Goal: Transaction & Acquisition: Purchase product/service

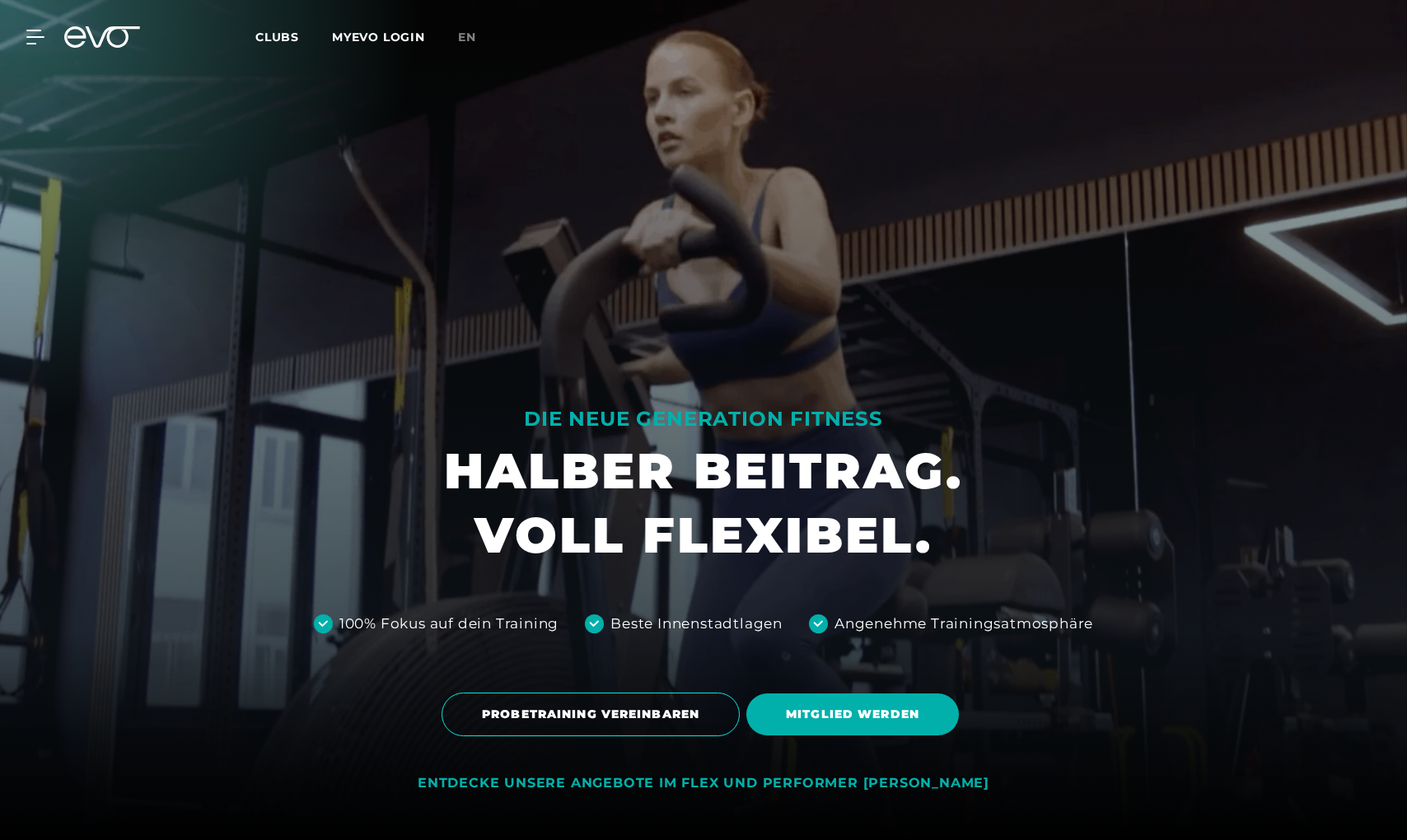
click at [277, 52] on div "MyEVO Login Über EVO Mitgliedschaften Probetraining TAGESPASS EVO Studios [GEOG…" at bounding box center [703, 37] width 1400 height 48
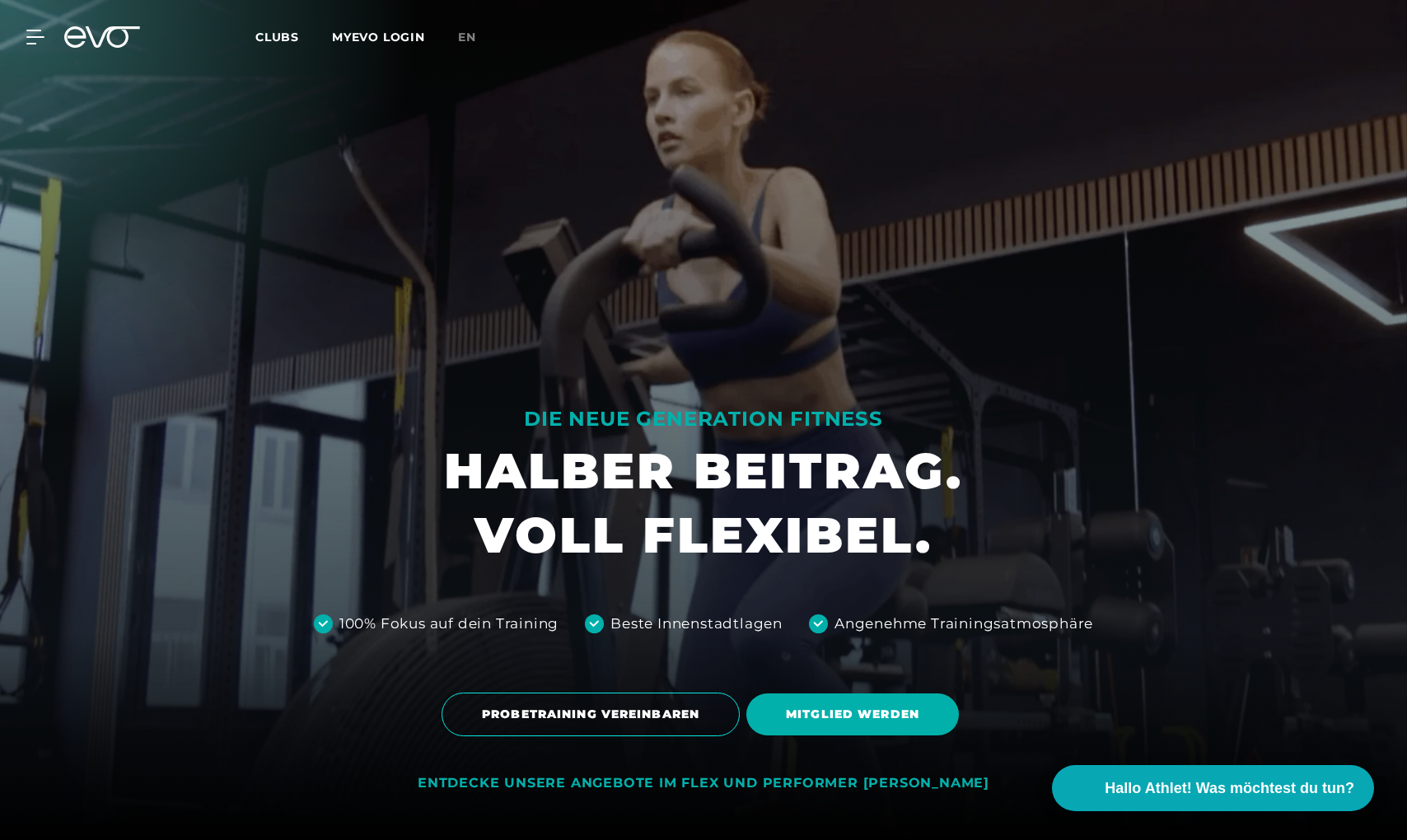
scroll to position [662, 0]
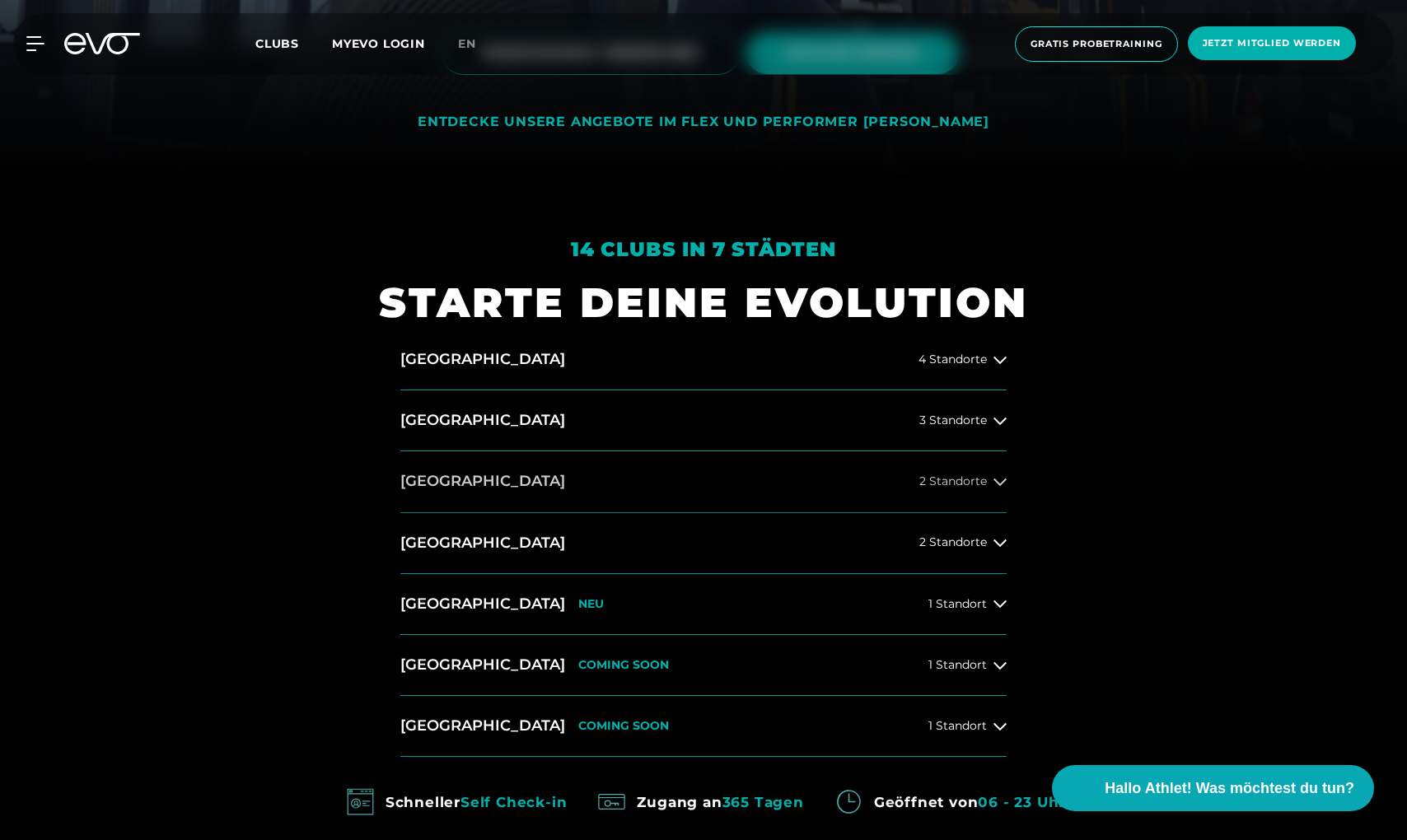
click at [700, 482] on button "[GEOGRAPHIC_DATA] 2 Standorte" at bounding box center [703, 482] width 606 height 61
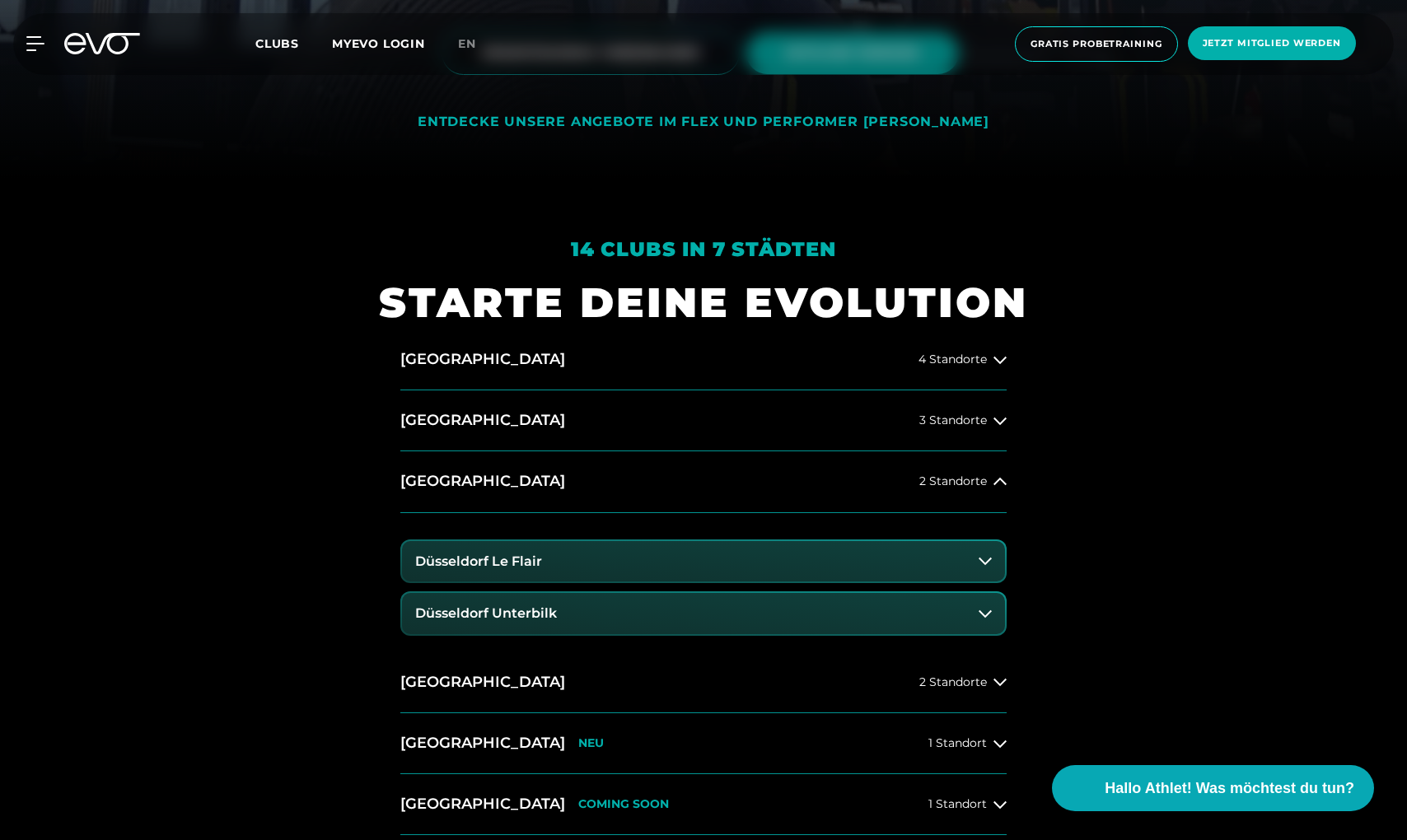
click at [572, 609] on button "Düsseldorf Unterbilk" at bounding box center [704, 613] width 603 height 41
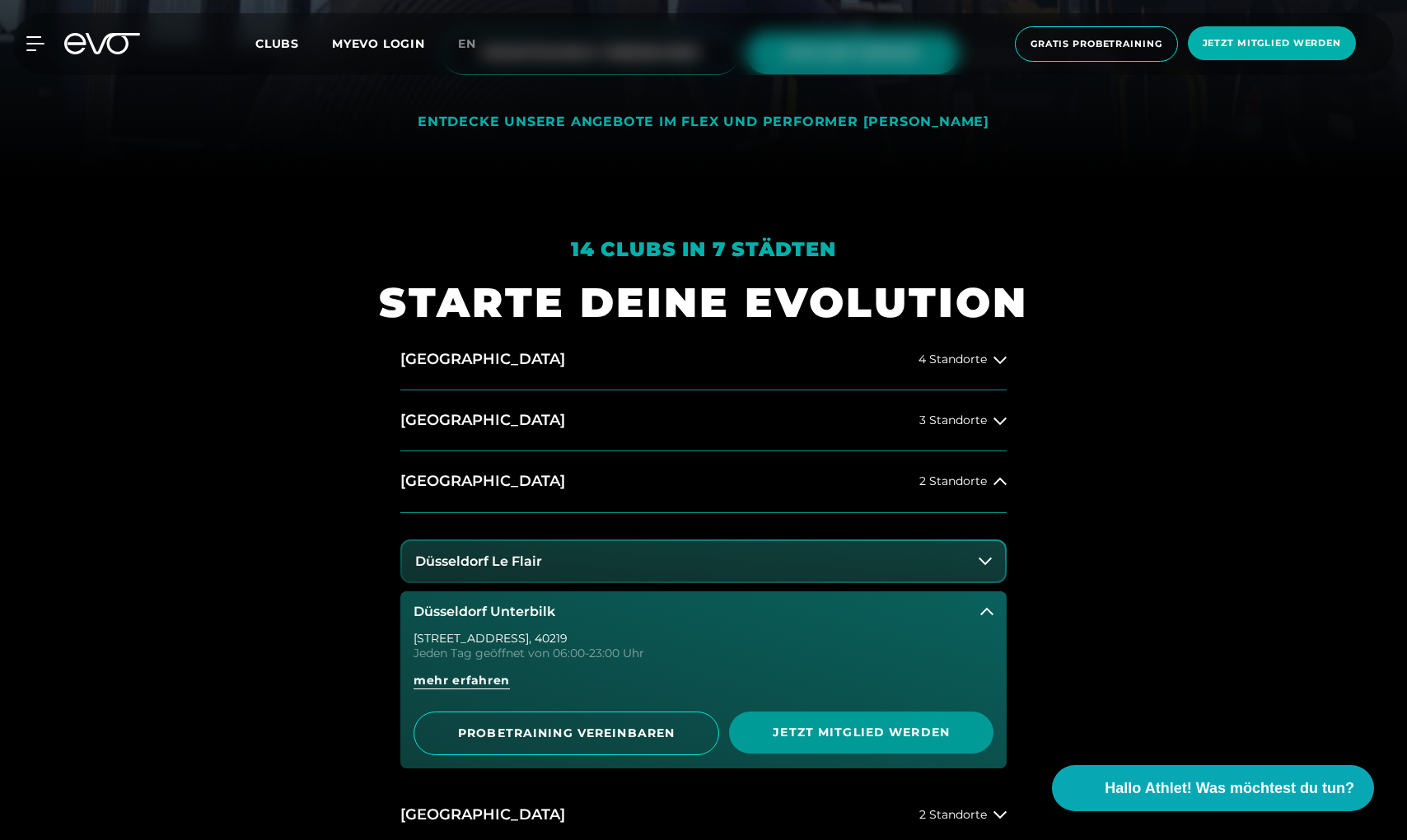
click at [843, 713] on span "Jetzt Mitglied werden" at bounding box center [861, 733] width 264 height 42
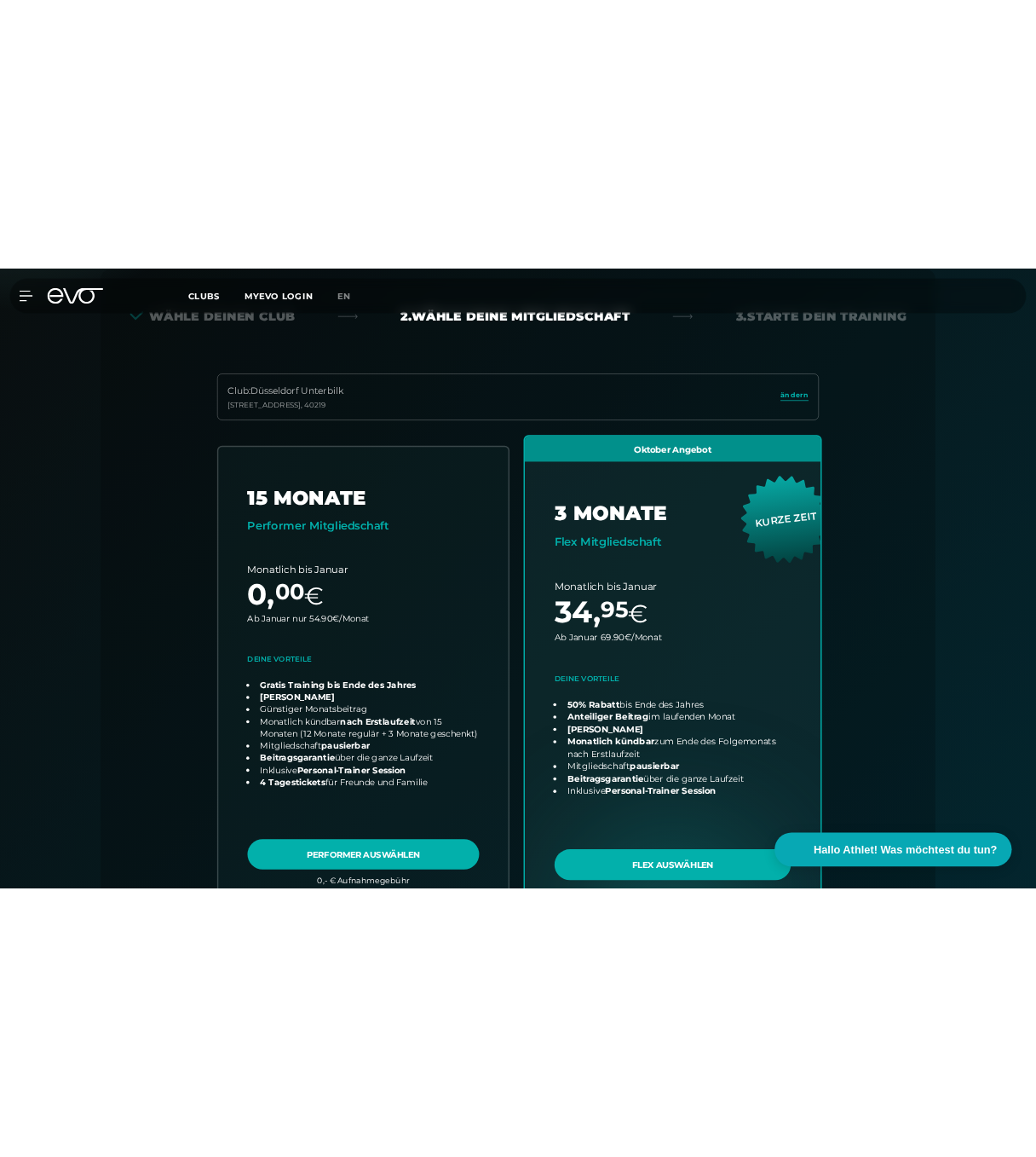
scroll to position [376, 0]
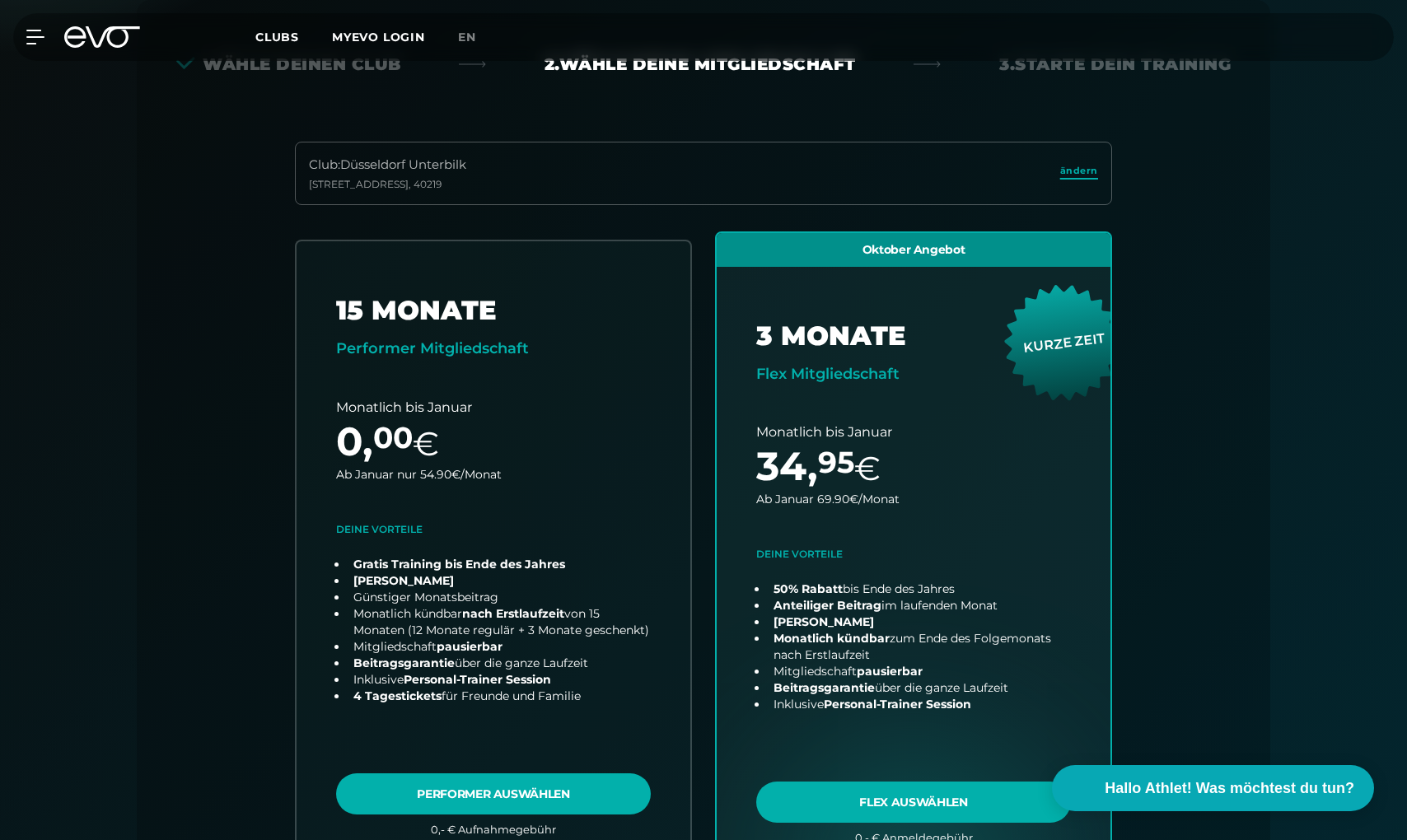
click at [1073, 169] on span "ändern" at bounding box center [1080, 171] width 38 height 14
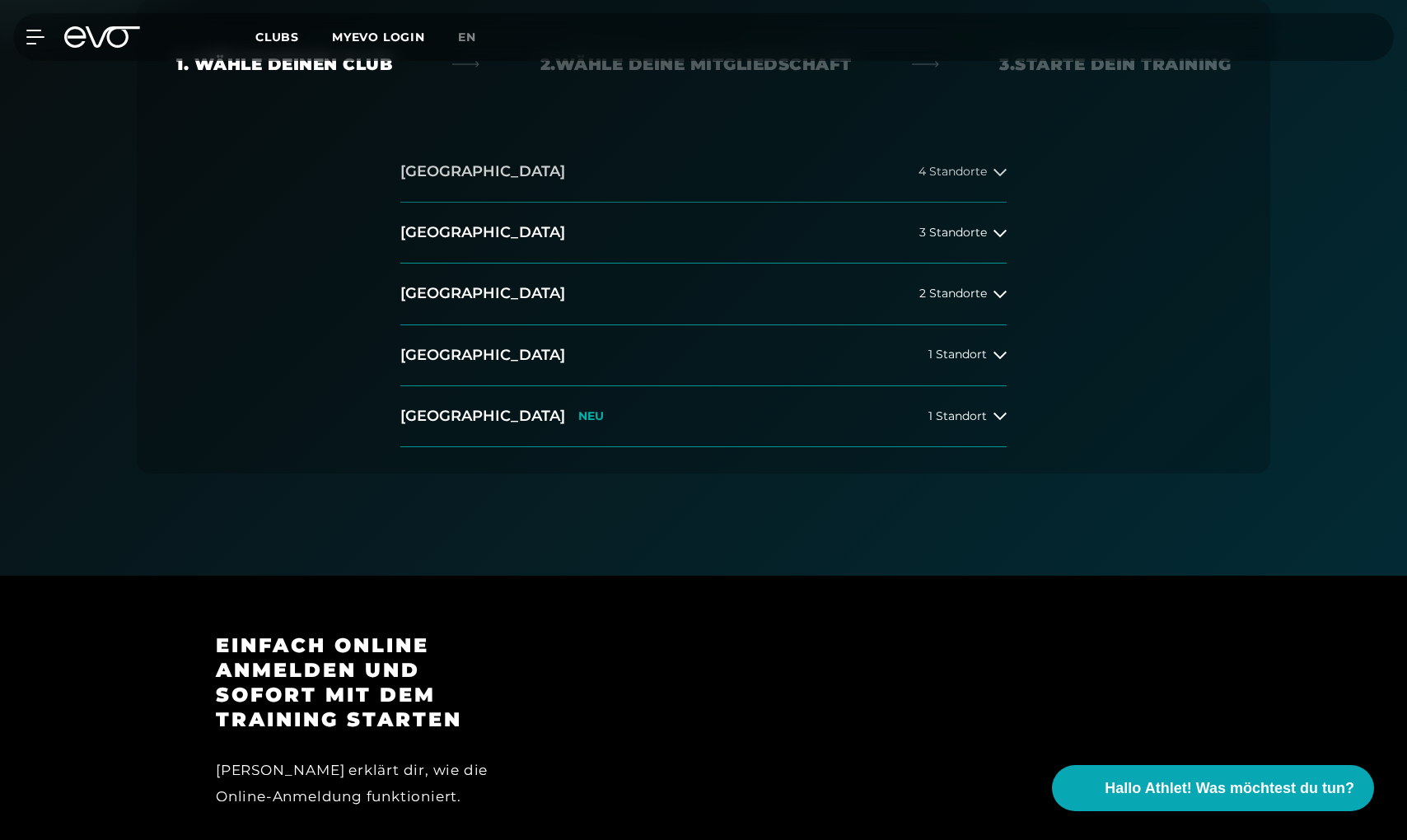
click at [694, 188] on button "[GEOGRAPHIC_DATA] 4 Standorte" at bounding box center [703, 172] width 606 height 61
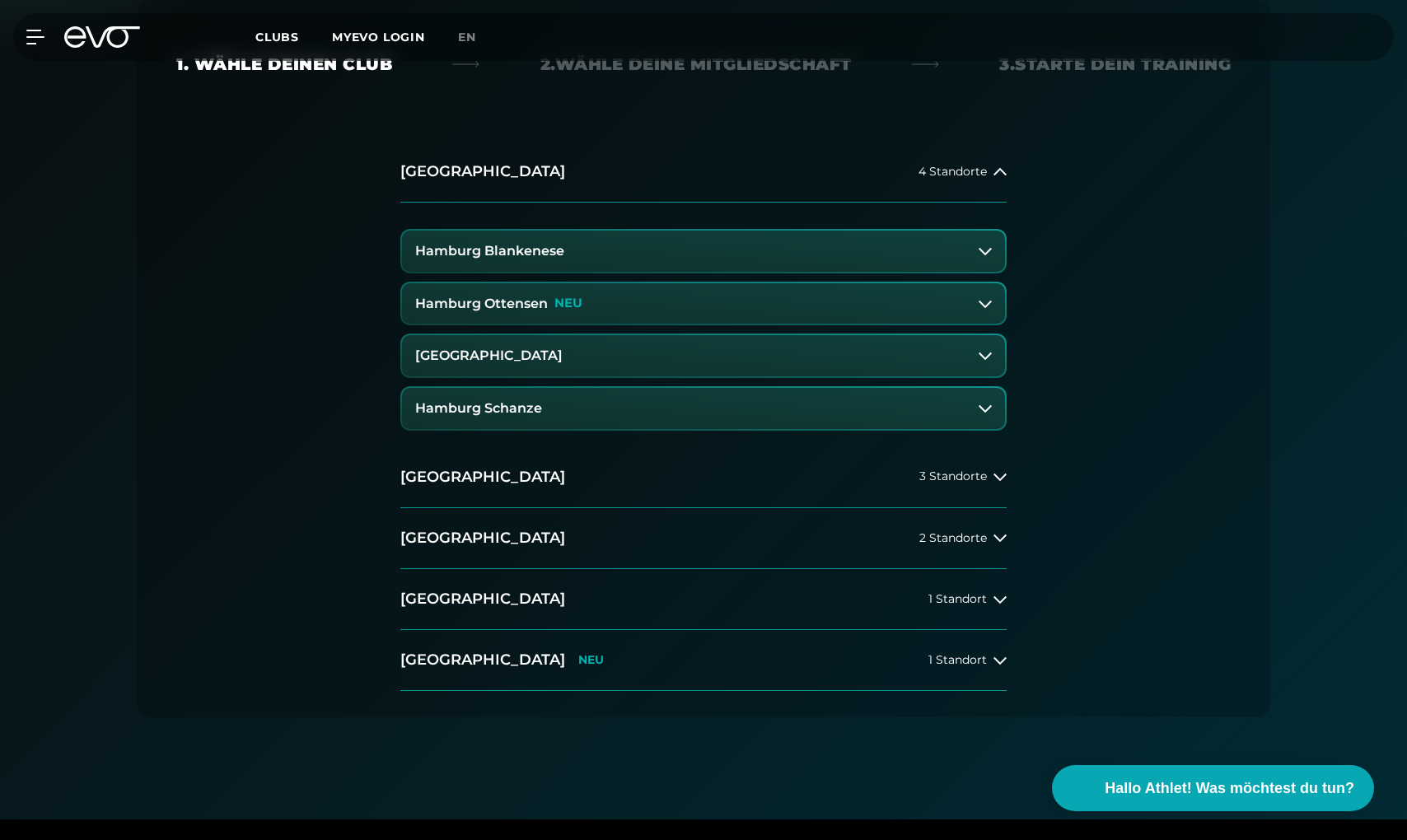
click at [649, 295] on button "Hamburg Ottensen NEU" at bounding box center [704, 304] width 603 height 41
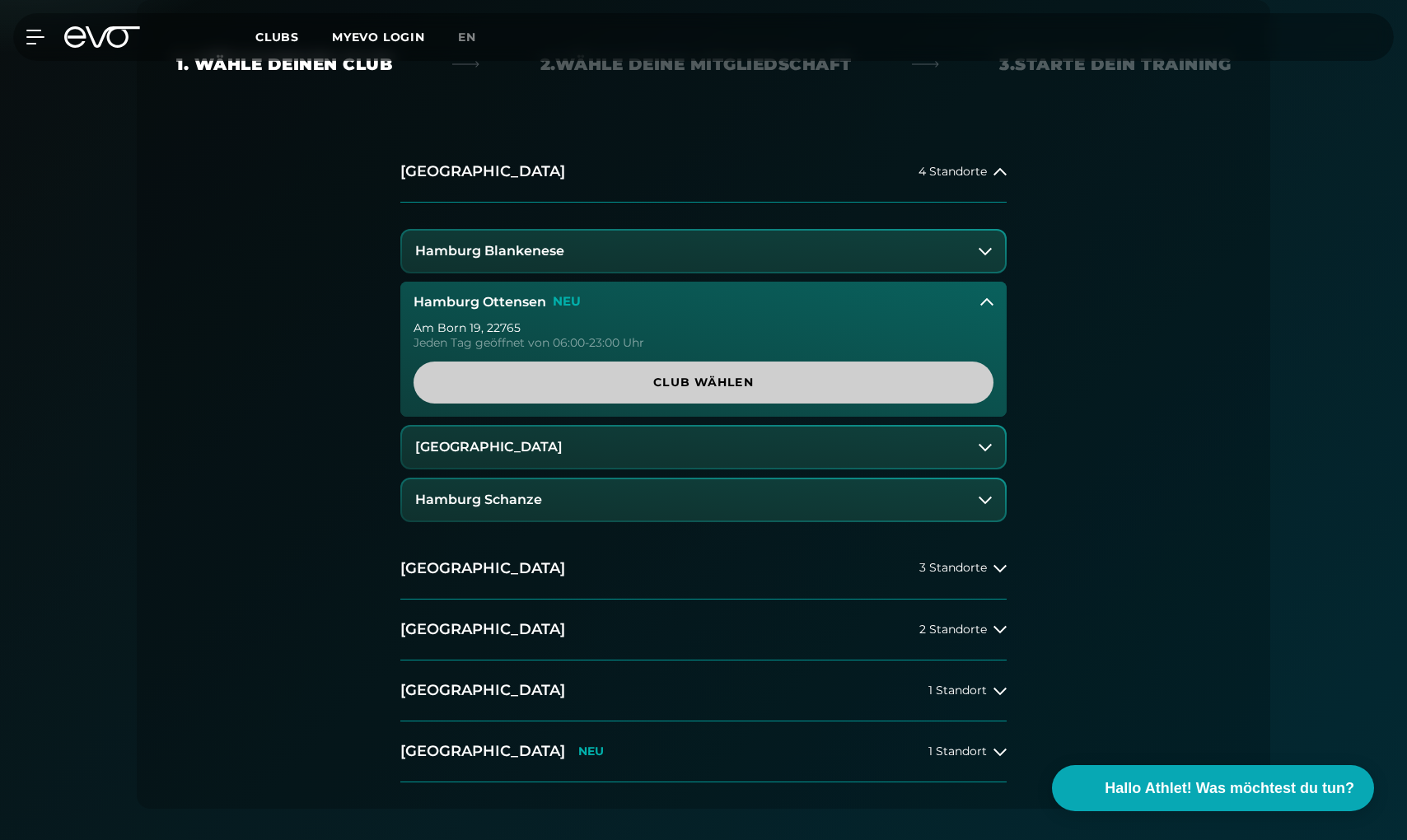
click at [794, 390] on span "Club wählen" at bounding box center [704, 383] width 580 height 42
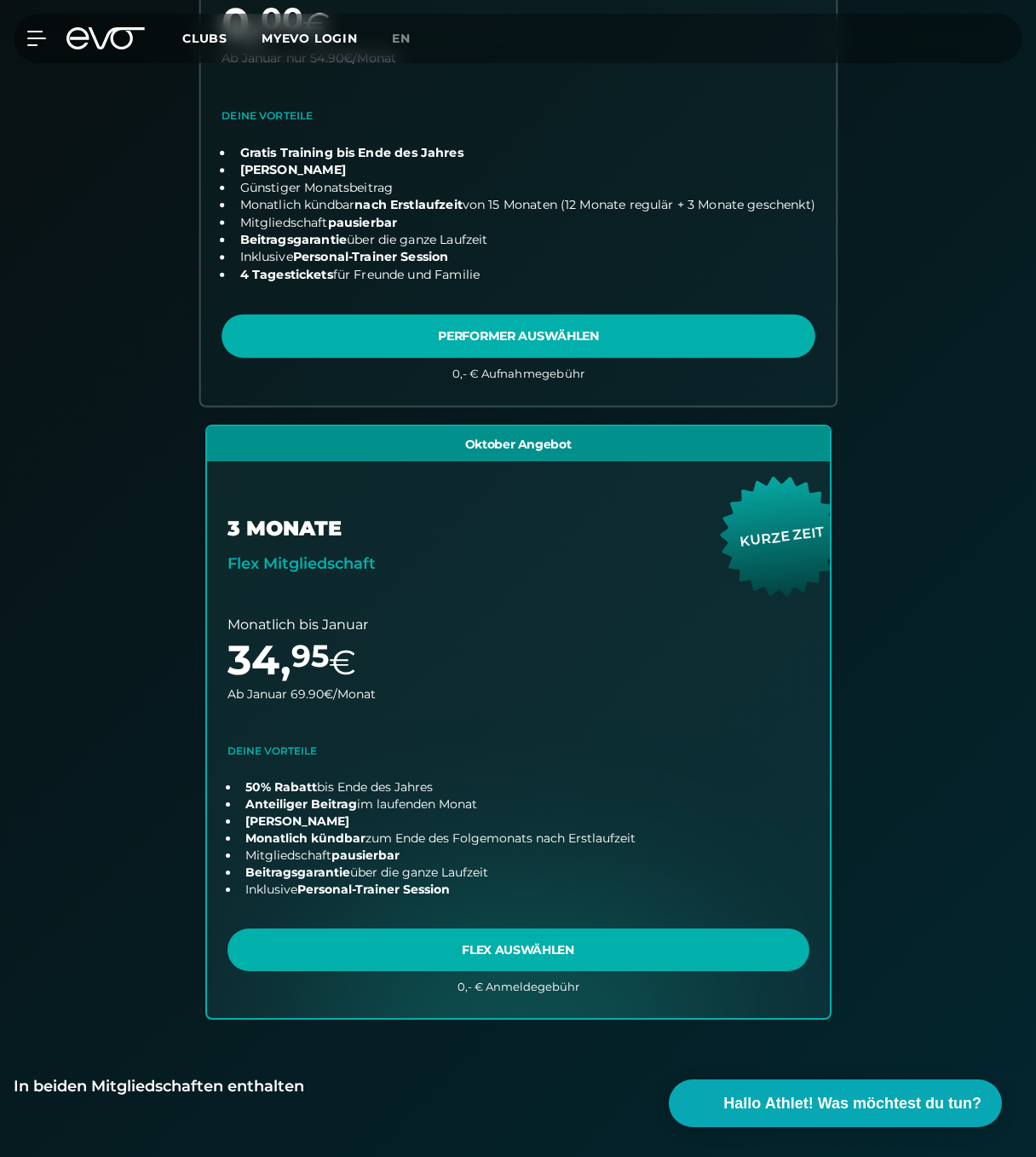
scroll to position [776, 0]
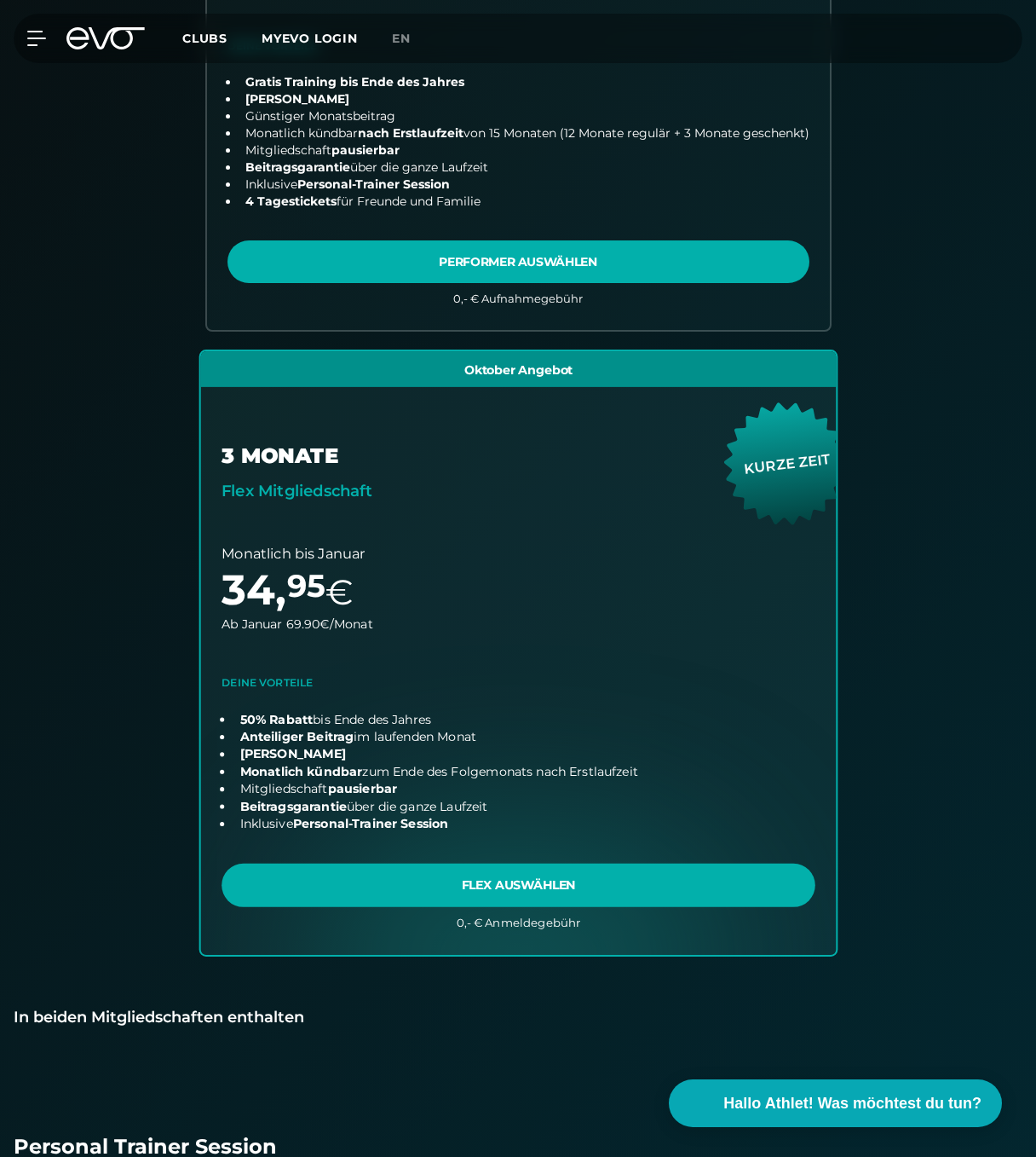
drag, startPoint x: 1086, startPoint y: 317, endPoint x: 795, endPoint y: 462, distance: 325.1
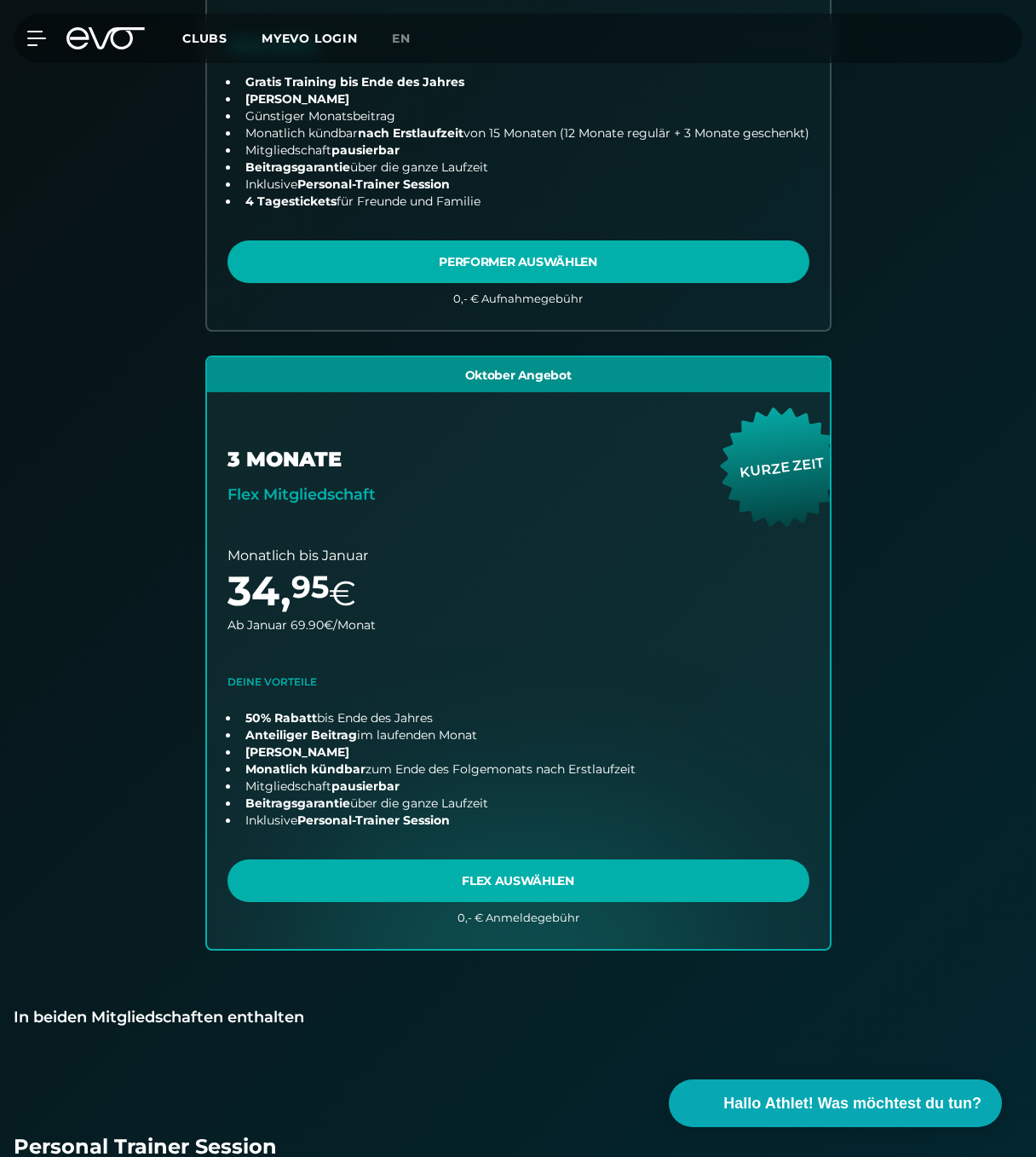
click at [1024, 339] on div "Club : Hamburg Ottensen Am Born 19 , 22765 ändern 15 MONATE Performer Mitglieds…" at bounding box center [518, 326] width 1036 height 1329
